Goal: Task Accomplishment & Management: Use online tool/utility

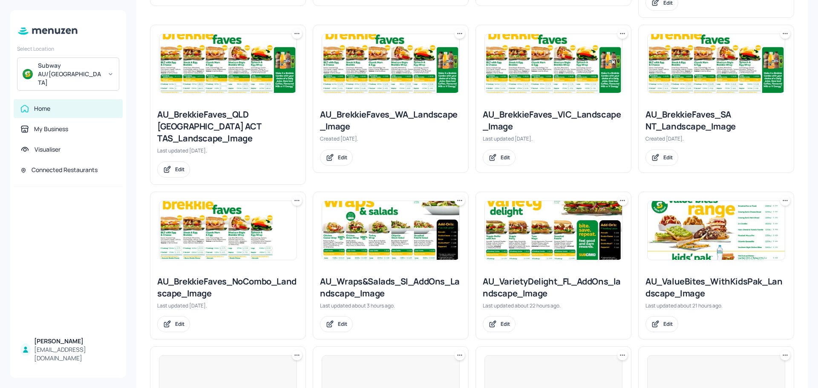
scroll to position [426, 0]
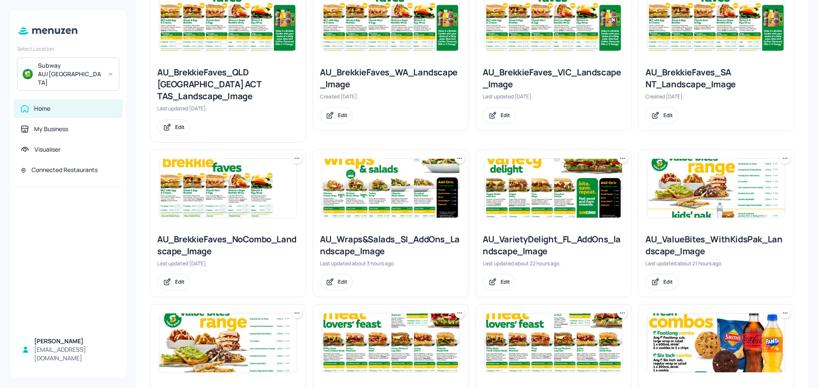
click at [259, 172] on img at bounding box center [227, 188] width 137 height 59
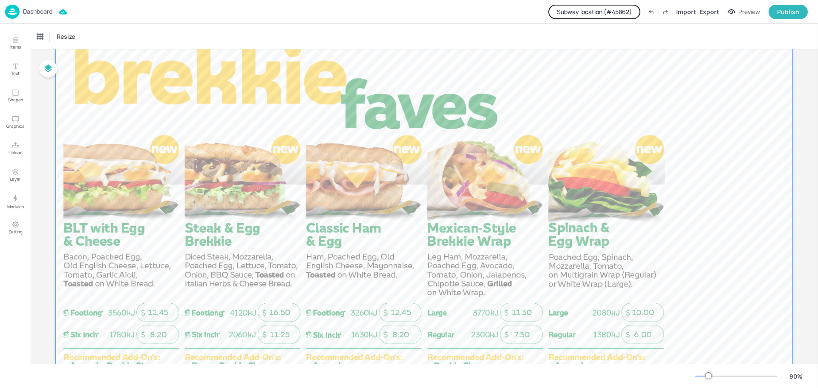
scroll to position [149, 0]
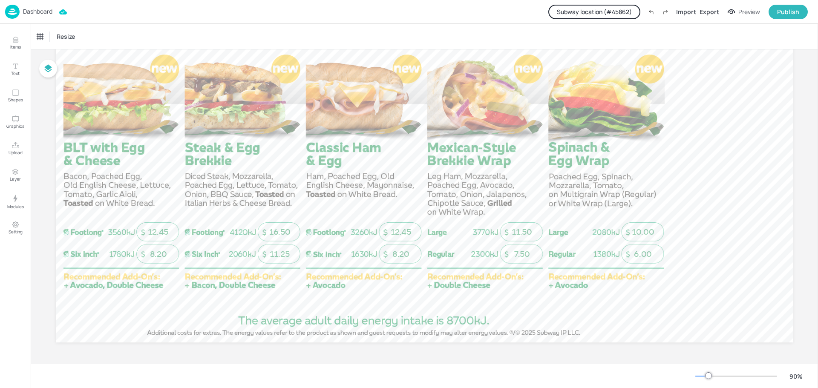
click at [32, 14] on p "Dashboard" at bounding box center [37, 12] width 29 height 6
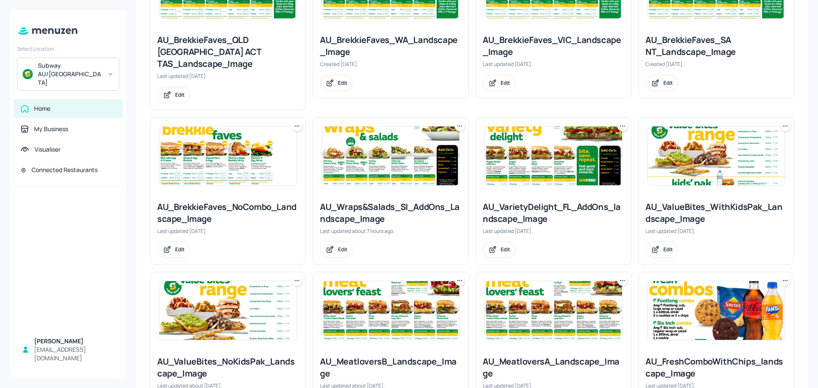
scroll to position [469, 0]
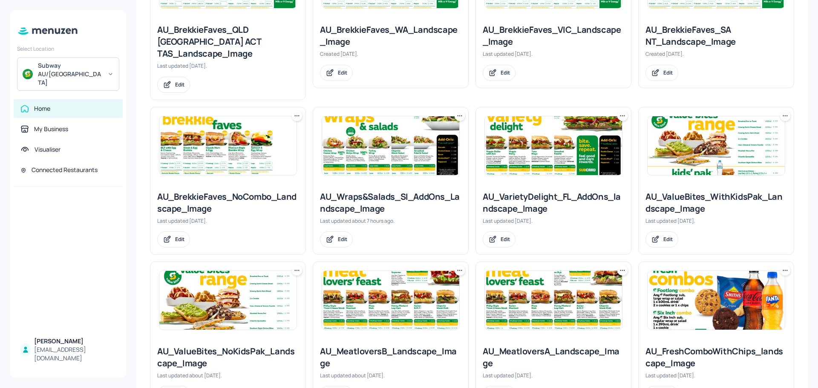
click at [548, 132] on img at bounding box center [553, 145] width 137 height 59
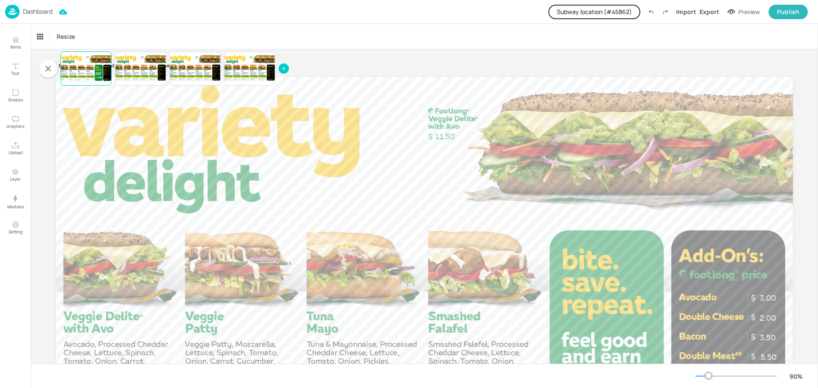
click at [37, 9] on p "Dashboard" at bounding box center [37, 12] width 29 height 6
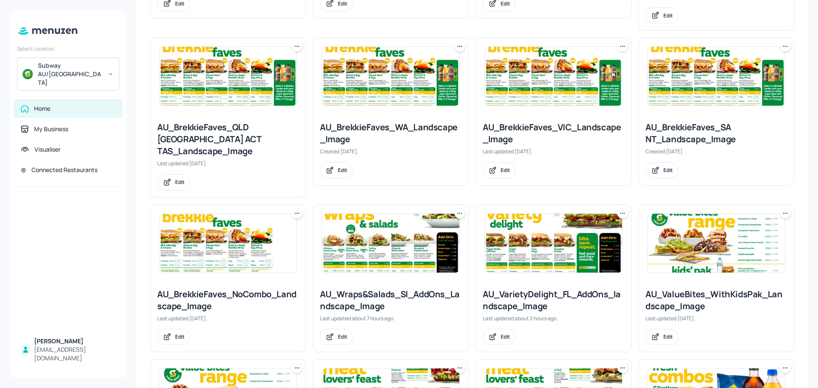
scroll to position [426, 0]
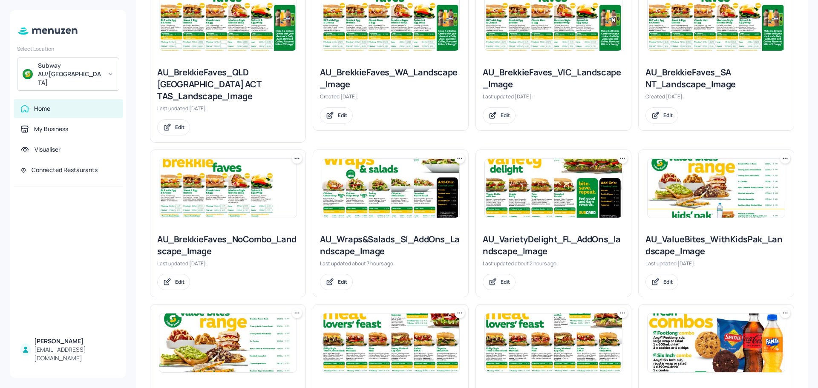
click at [374, 181] on img at bounding box center [390, 188] width 137 height 59
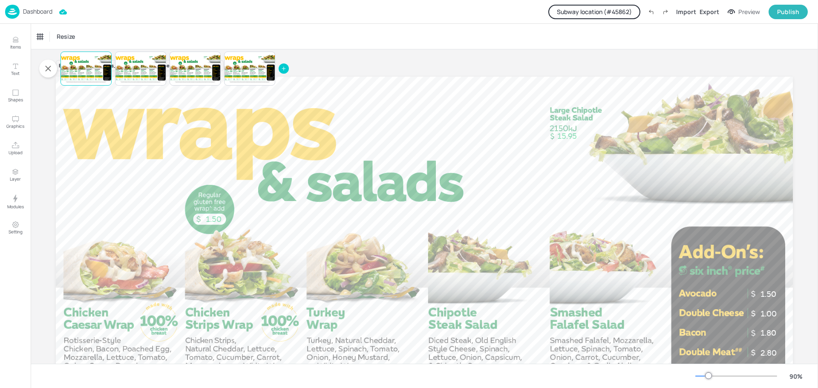
click at [603, 11] on button "Subway location (# 45862 )" at bounding box center [594, 12] width 92 height 14
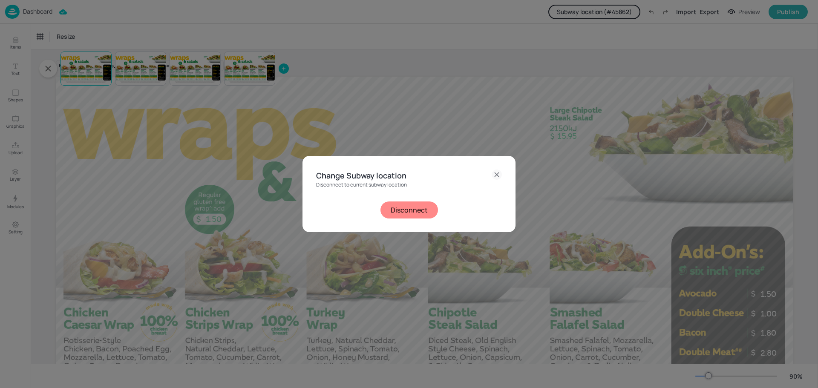
click at [418, 210] on button "Disconnect" at bounding box center [409, 210] width 58 height 17
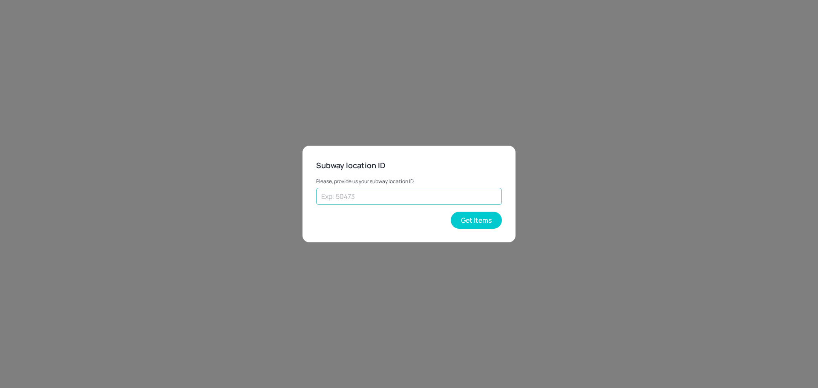
click at [413, 202] on input "text" at bounding box center [409, 196] width 186 height 17
paste input "38019"
type input "38019"
click at [478, 219] on button "Get Items" at bounding box center [476, 220] width 51 height 17
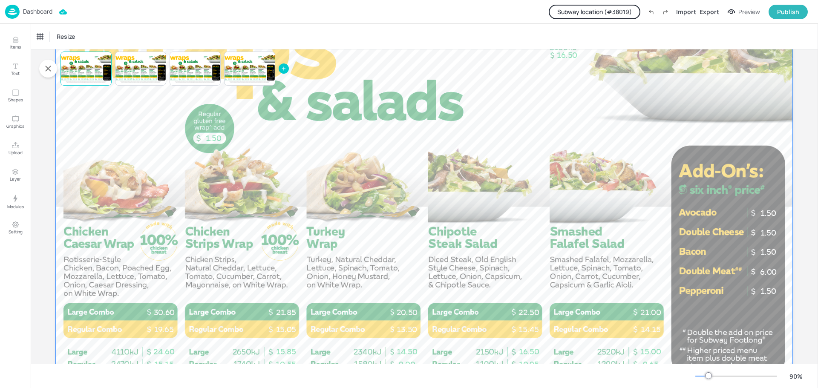
scroll to position [149, 0]
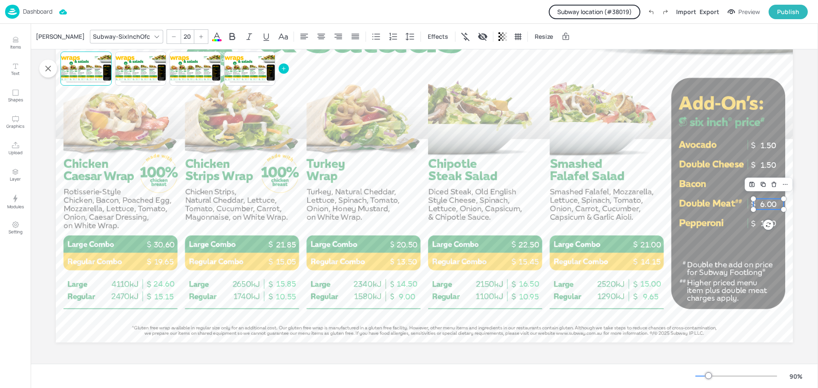
click at [766, 208] on p "6.00" at bounding box center [768, 204] width 30 height 11
click at [41, 33] on div "[PERSON_NAME]" at bounding box center [60, 37] width 52 height 14
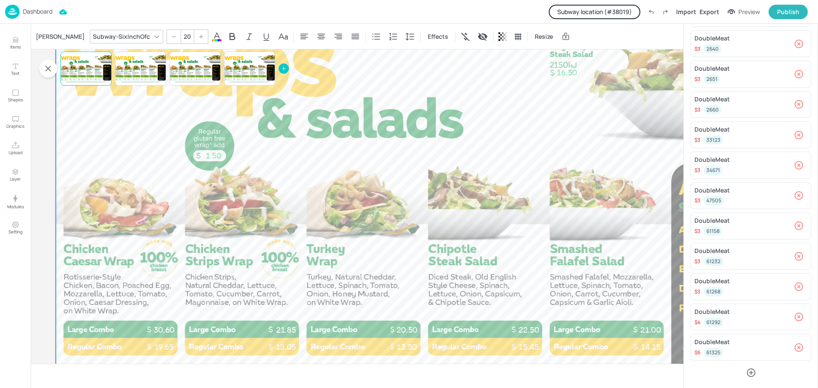
scroll to position [0, 0]
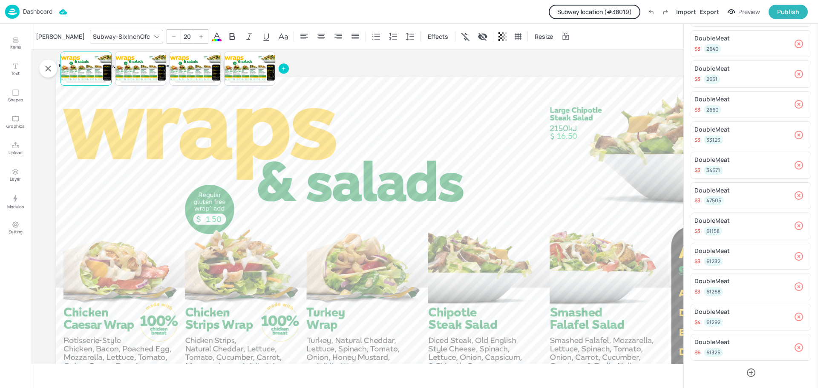
click at [37, 9] on p "Dashboard" at bounding box center [37, 12] width 29 height 6
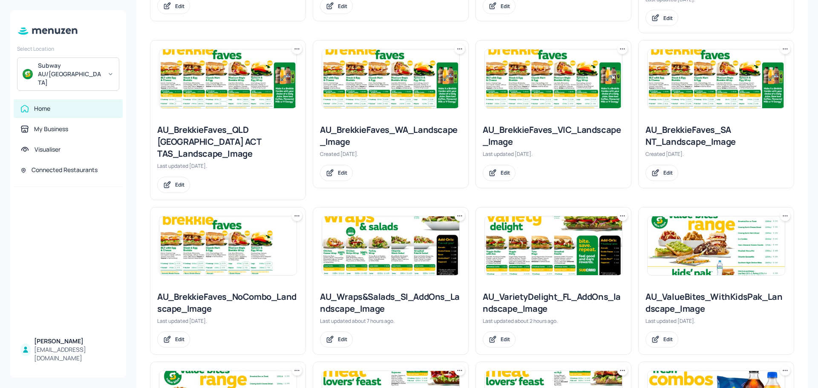
scroll to position [383, 0]
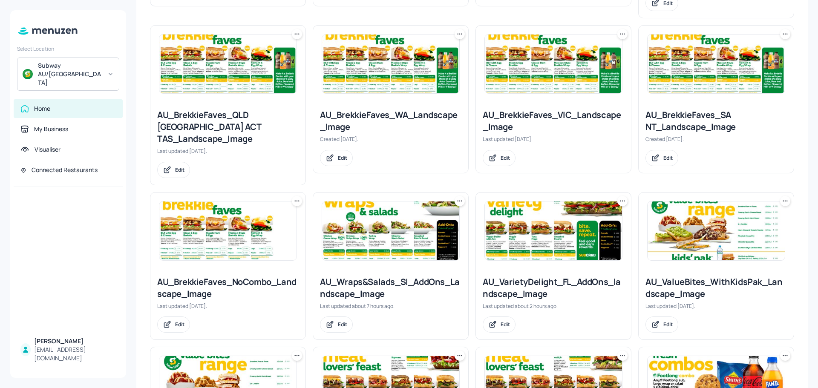
click at [406, 229] on img at bounding box center [390, 231] width 137 height 59
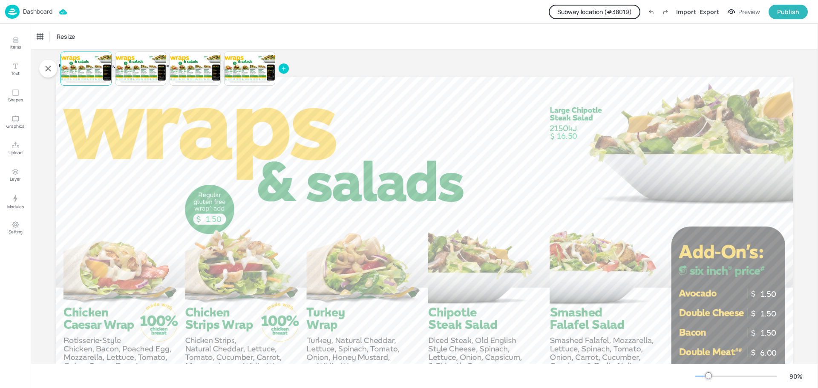
click at [43, 12] on p "Dashboard" at bounding box center [37, 12] width 29 height 6
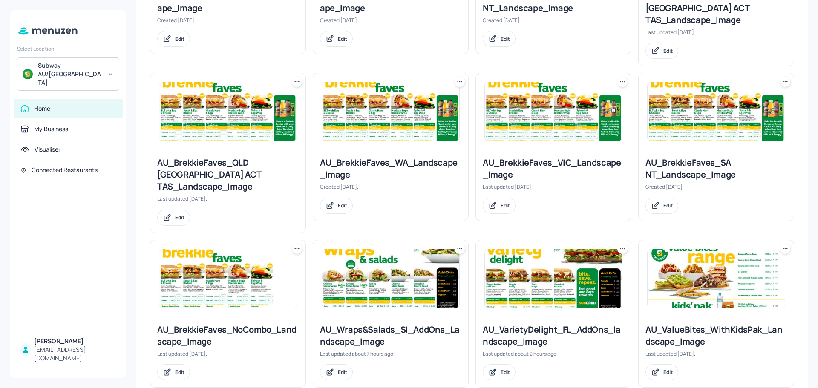
scroll to position [341, 0]
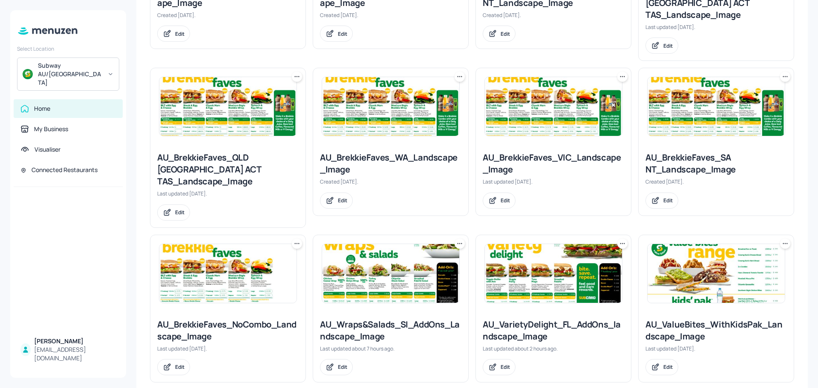
click at [546, 254] on img at bounding box center [553, 273] width 137 height 59
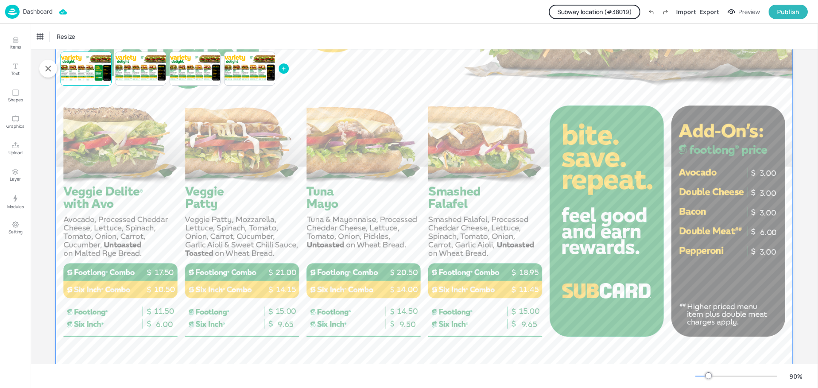
scroll to position [128, 0]
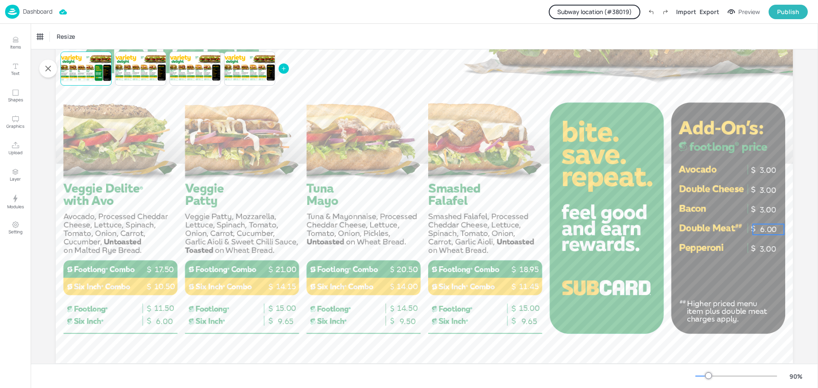
click at [763, 231] on p "6.00" at bounding box center [768, 229] width 31 height 11
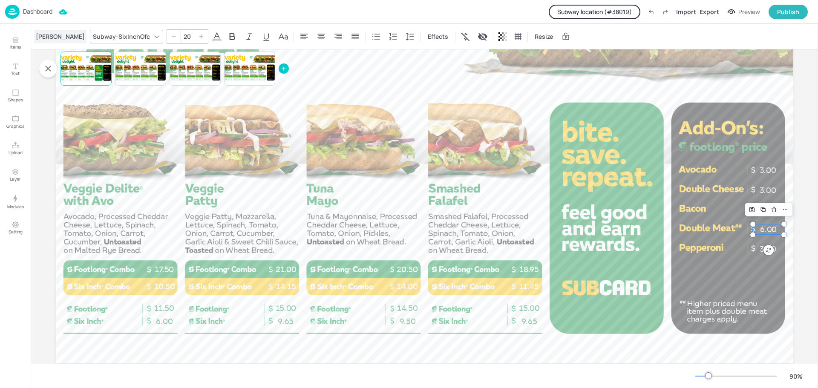
click at [43, 36] on div "[PERSON_NAME]" at bounding box center [60, 37] width 52 height 14
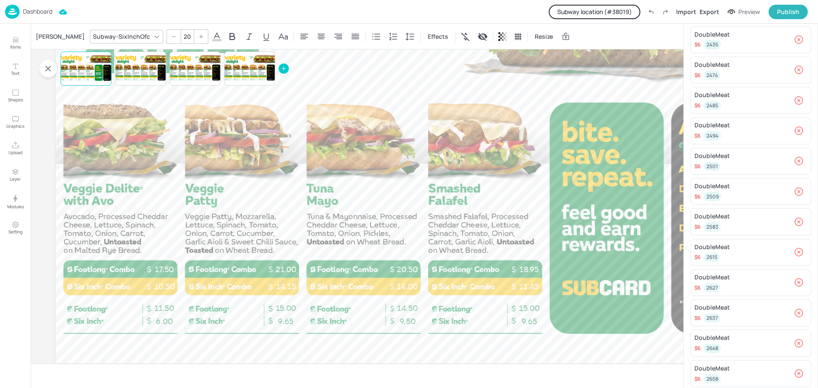
scroll to position [76, 0]
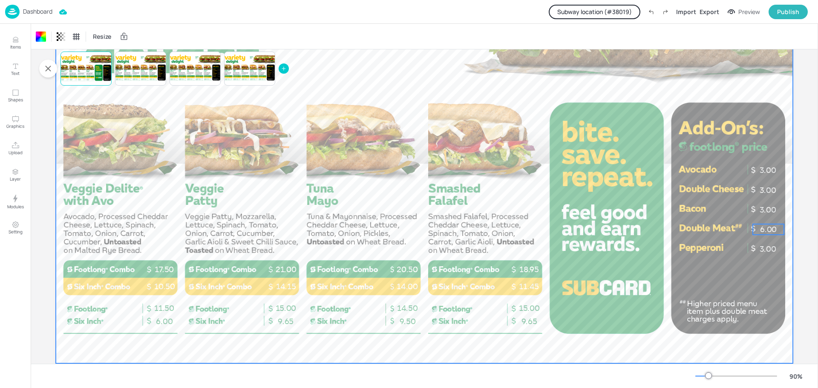
click at [759, 227] on p "6.00" at bounding box center [768, 229] width 31 height 11
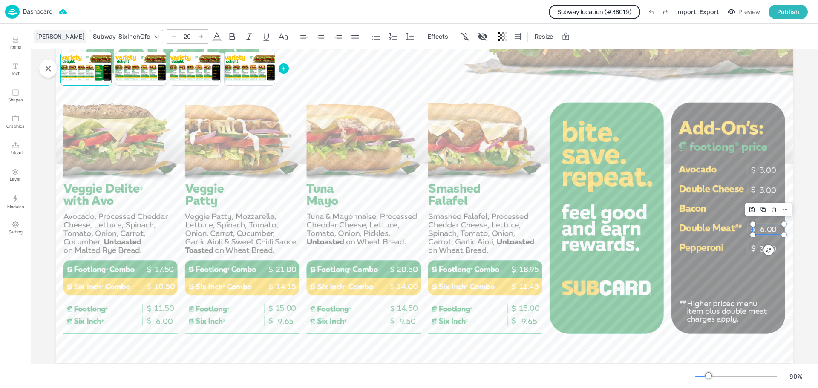
click at [46, 41] on div "[PERSON_NAME]" at bounding box center [60, 37] width 52 height 14
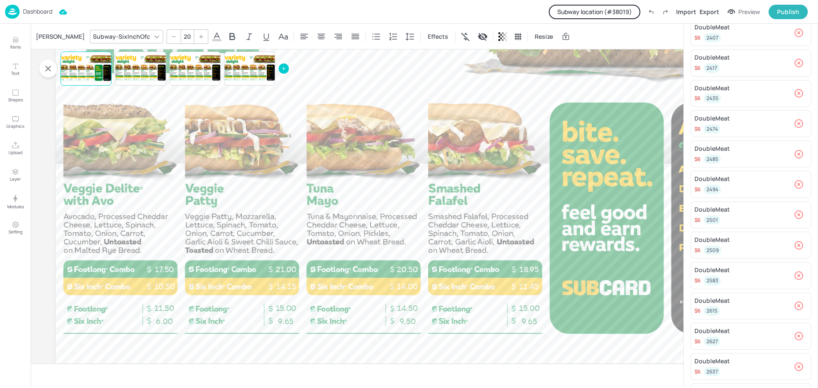
scroll to position [0, 0]
click at [35, 9] on p "Dashboard" at bounding box center [37, 12] width 29 height 6
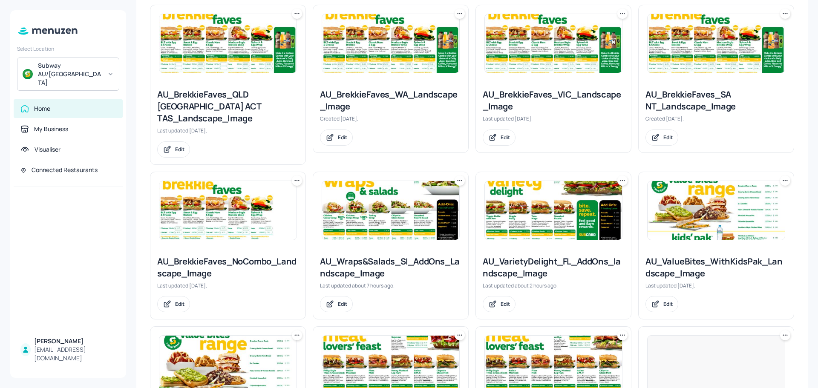
scroll to position [426, 0]
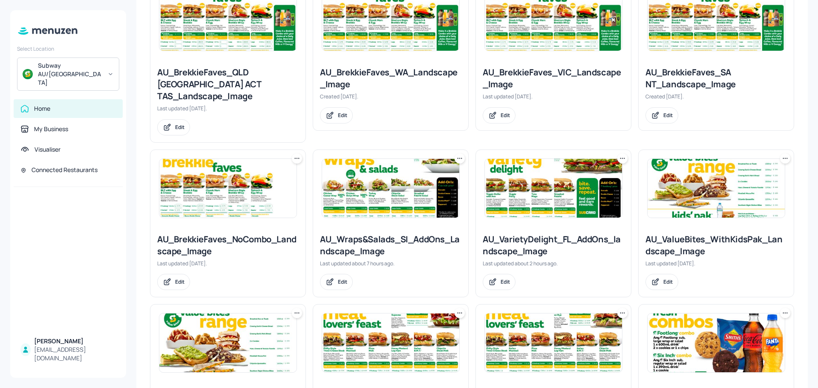
click at [385, 188] on img at bounding box center [390, 188] width 137 height 59
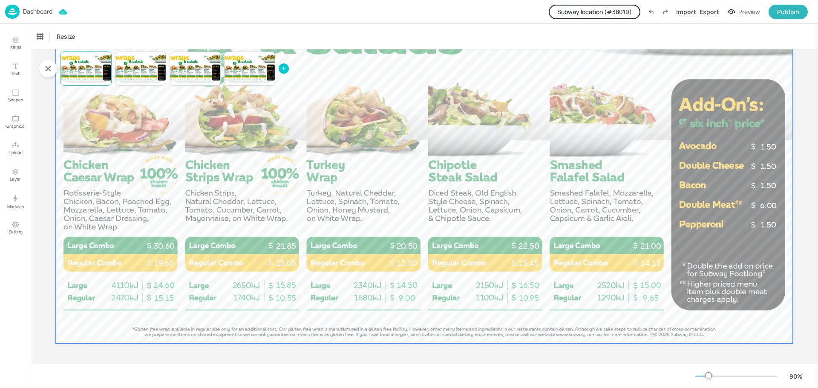
scroll to position [149, 0]
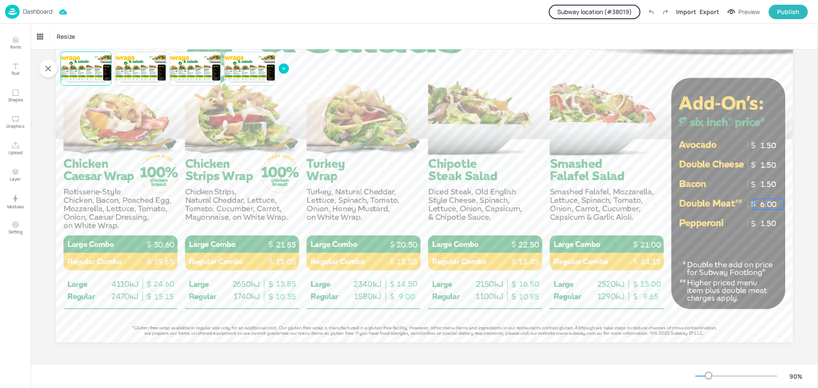
click at [769, 202] on p "6.00" at bounding box center [768, 204] width 30 height 11
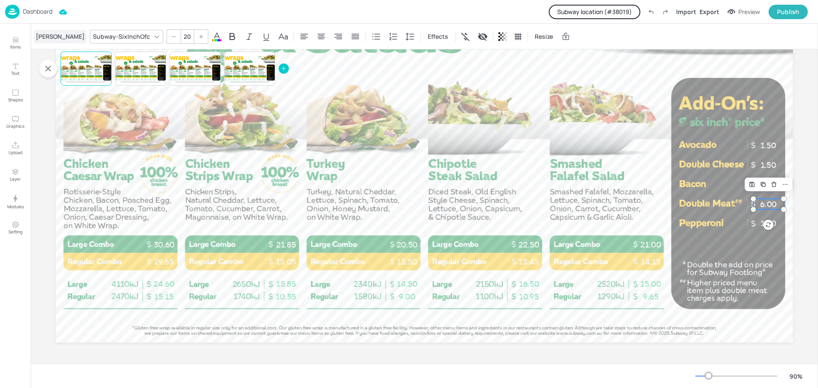
click at [44, 34] on div "[PERSON_NAME]" at bounding box center [60, 37] width 52 height 14
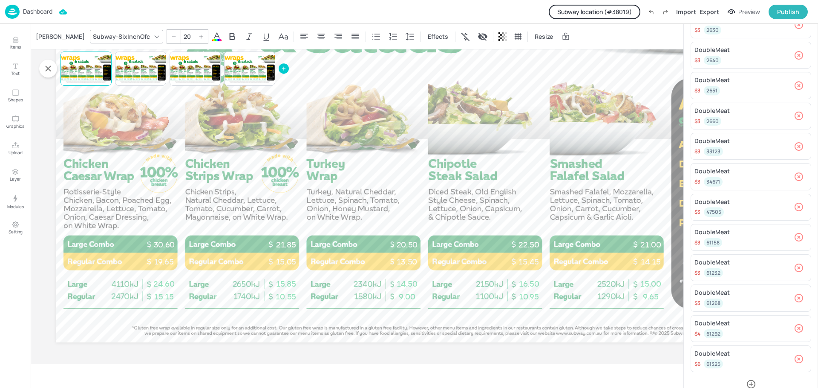
scroll to position [356, 0]
